Goal: Find specific page/section: Find specific page/section

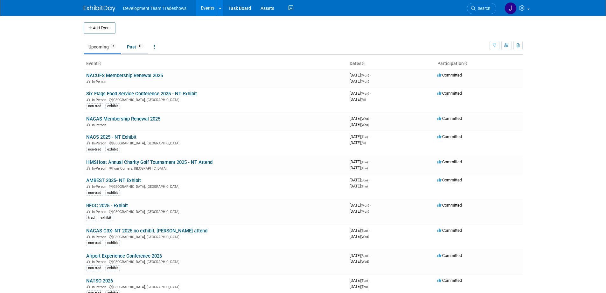
click at [132, 45] on link "Past 41" at bounding box center [135, 47] width 26 height 12
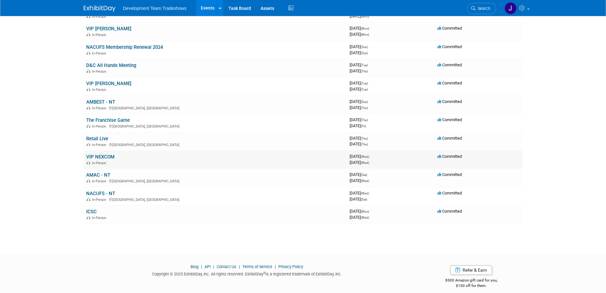
scroll to position [605, 0]
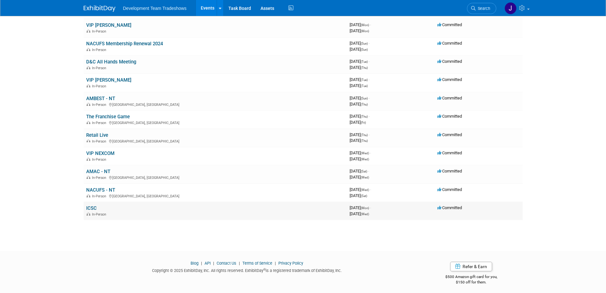
click at [93, 207] on link "ICSC" at bounding box center [91, 208] width 11 height 6
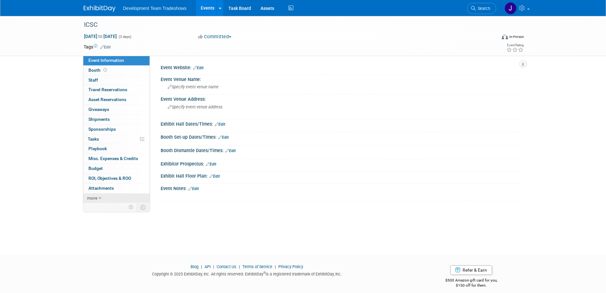
click at [99, 199] on icon at bounding box center [100, 198] width 3 height 4
